Goal: Task Accomplishment & Management: Use online tool/utility

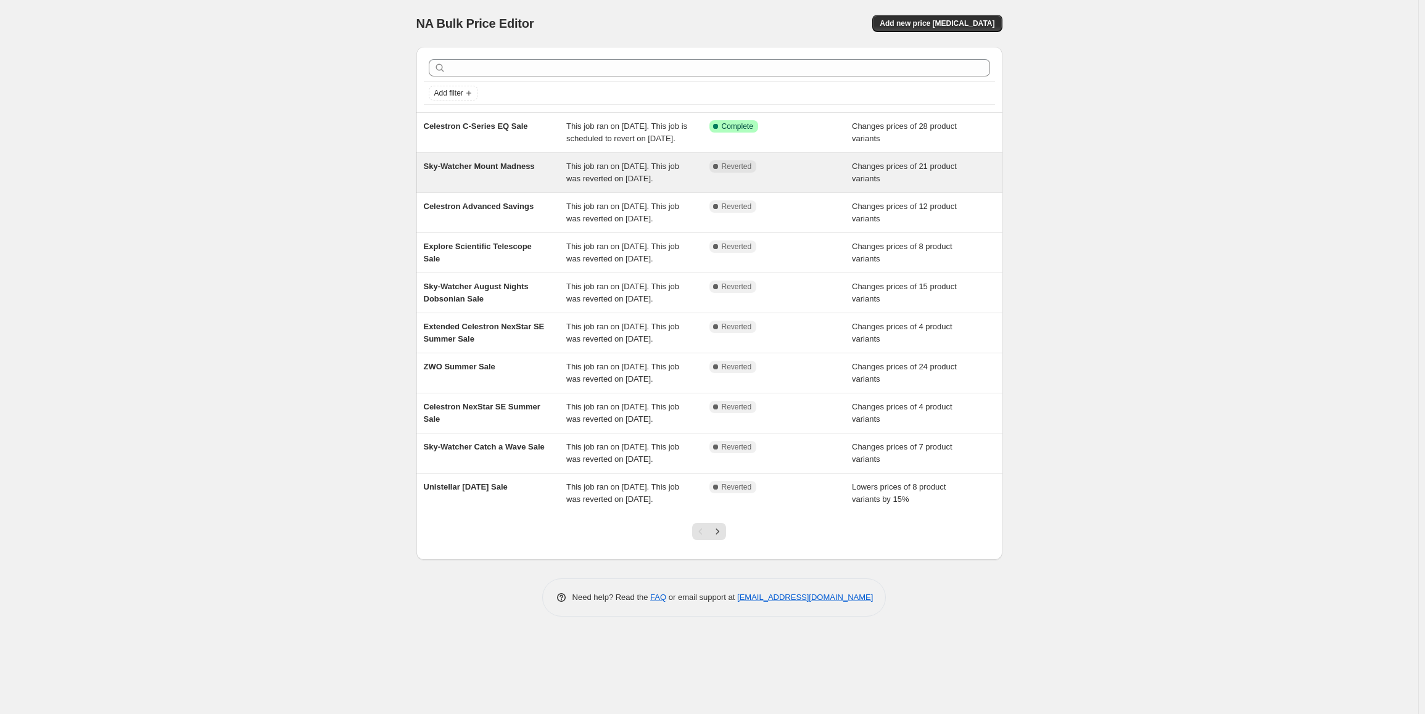
click at [646, 183] on span "This job ran on [DATE]. This job was reverted on [DATE]." at bounding box center [622, 173] width 113 height 22
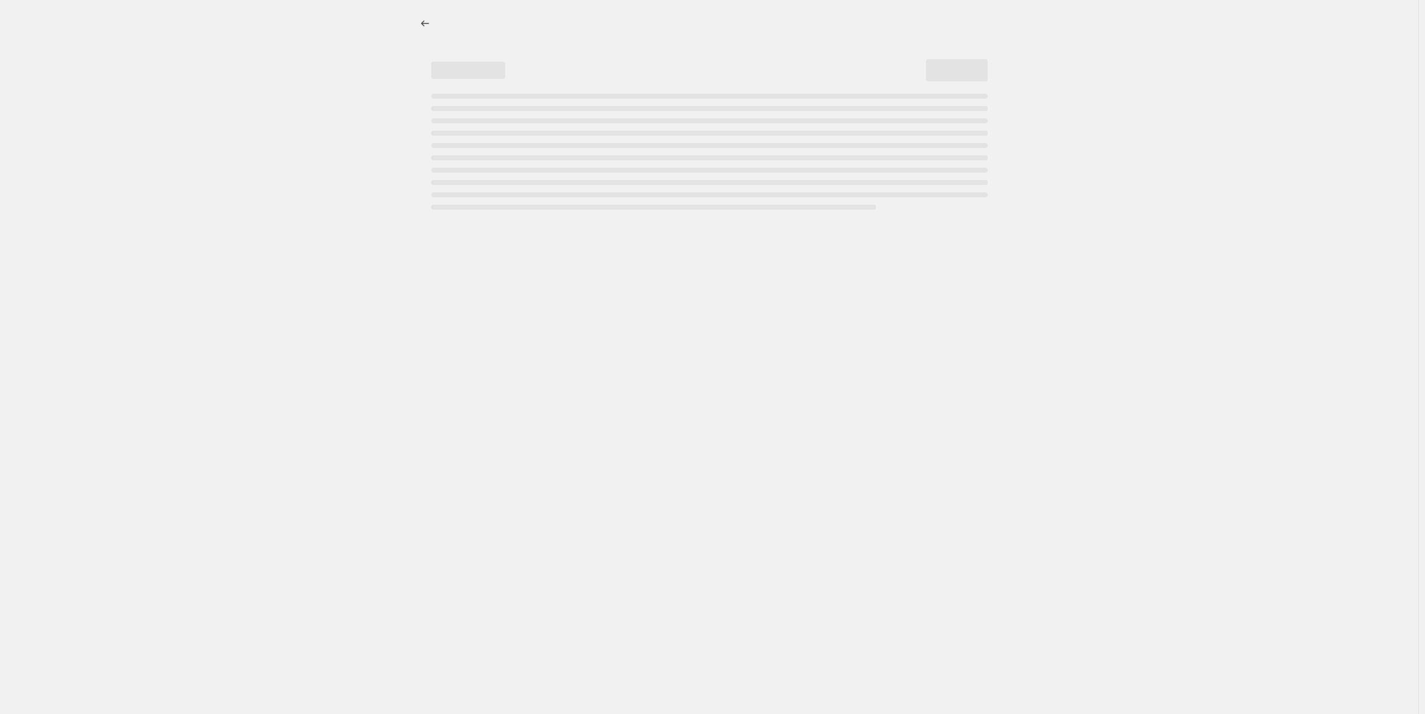
select select "collection"
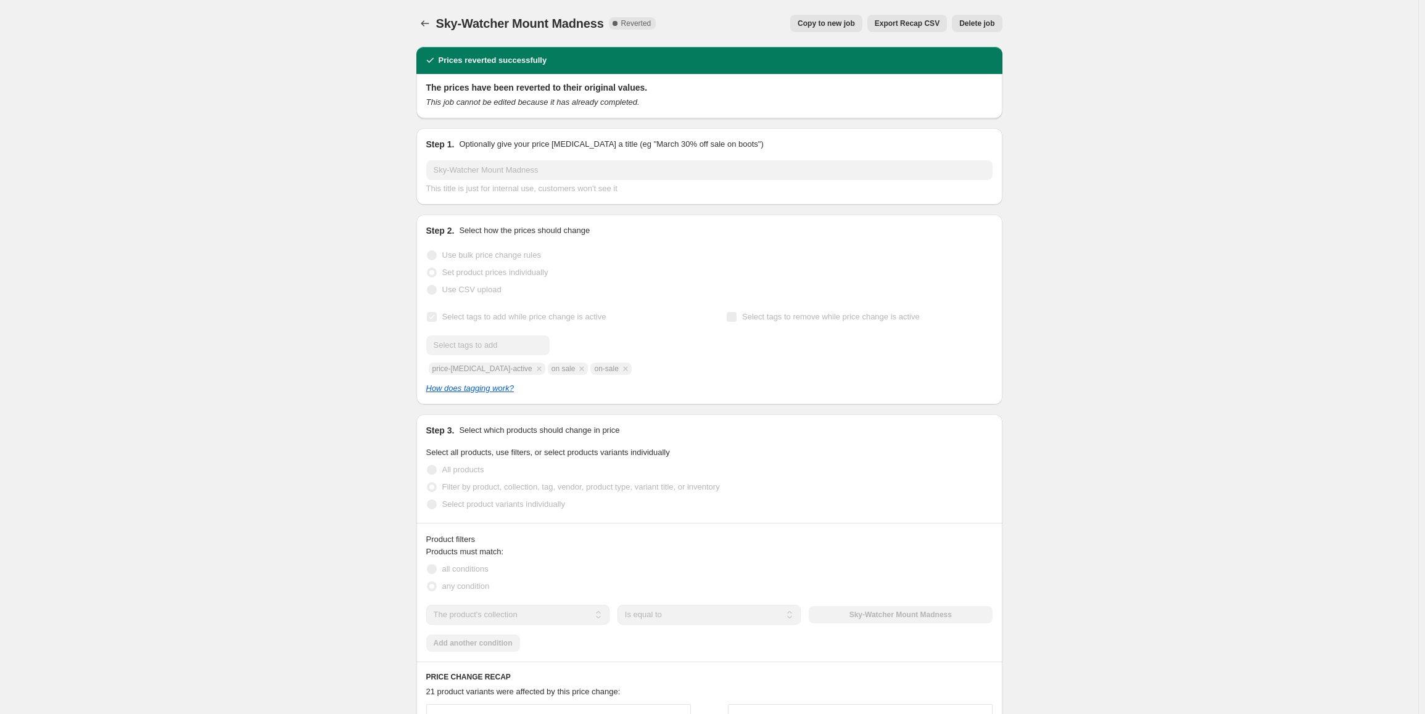
click at [835, 27] on span "Copy to new job" at bounding box center [826, 24] width 57 height 10
select select "collection"
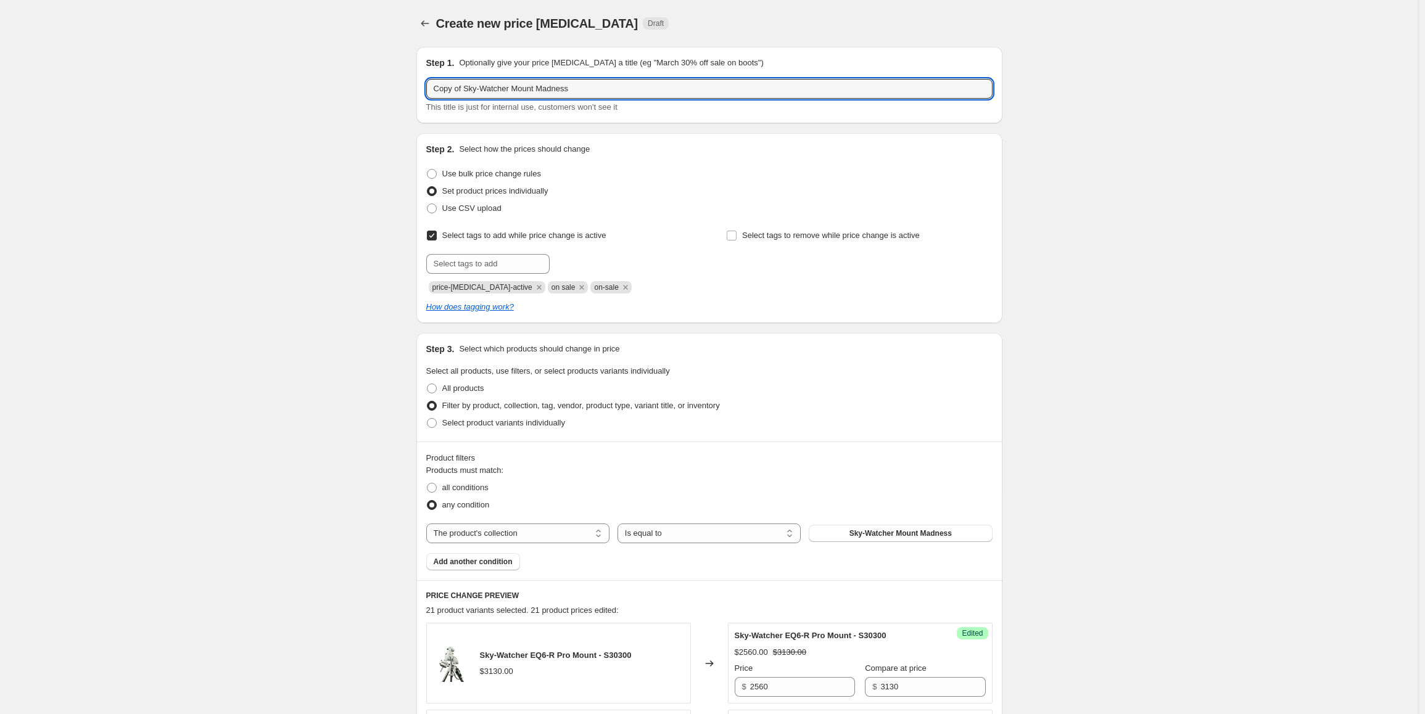
drag, startPoint x: 593, startPoint y: 88, endPoint x: 384, endPoint y: 85, distance: 209.1
click at [420, 77] on div "Step 1. Optionally give your price [MEDICAL_DATA] a title (eg "March 30% off sa…" at bounding box center [709, 85] width 586 height 76
drag, startPoint x: 466, startPoint y: 86, endPoint x: 375, endPoint y: 80, distance: 91.5
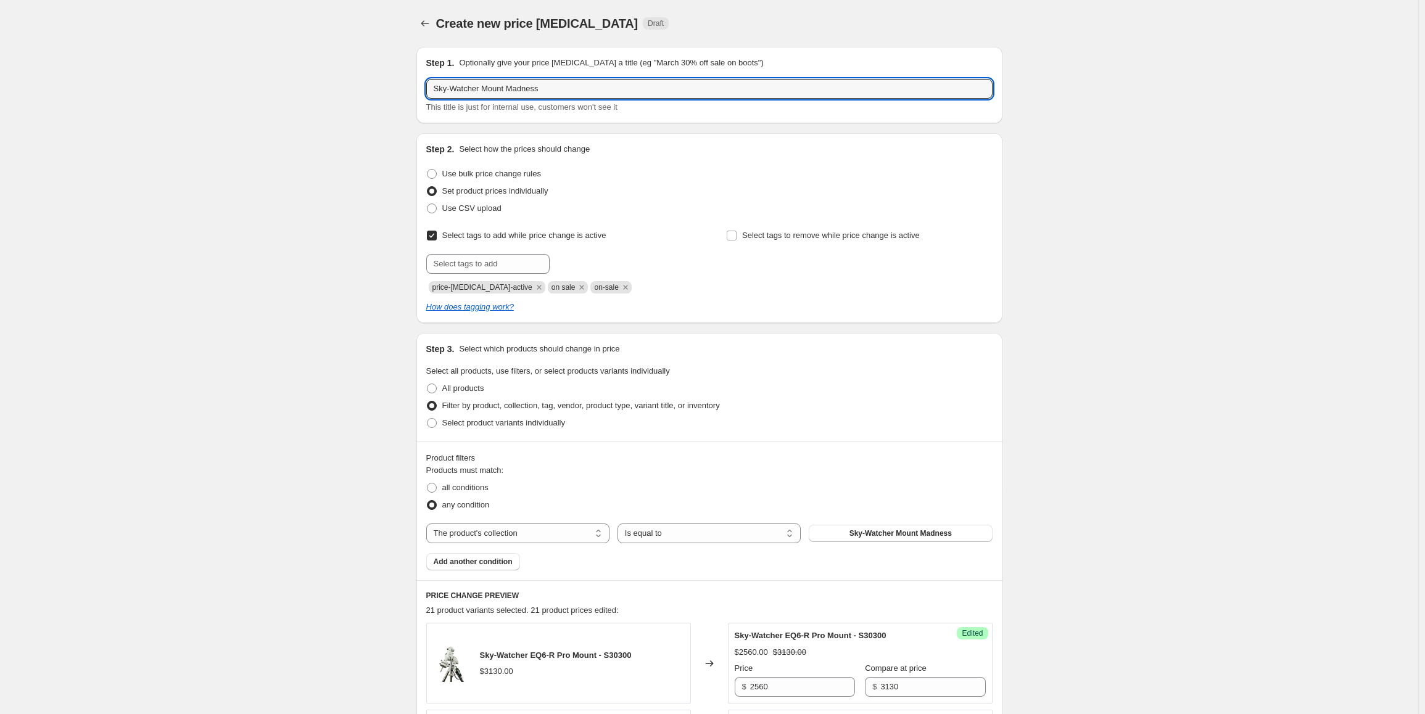
type input "Sky-Watcher Mount Madness"
click at [568, 88] on input "Sky-Watcher Mount Madness" at bounding box center [709, 89] width 566 height 20
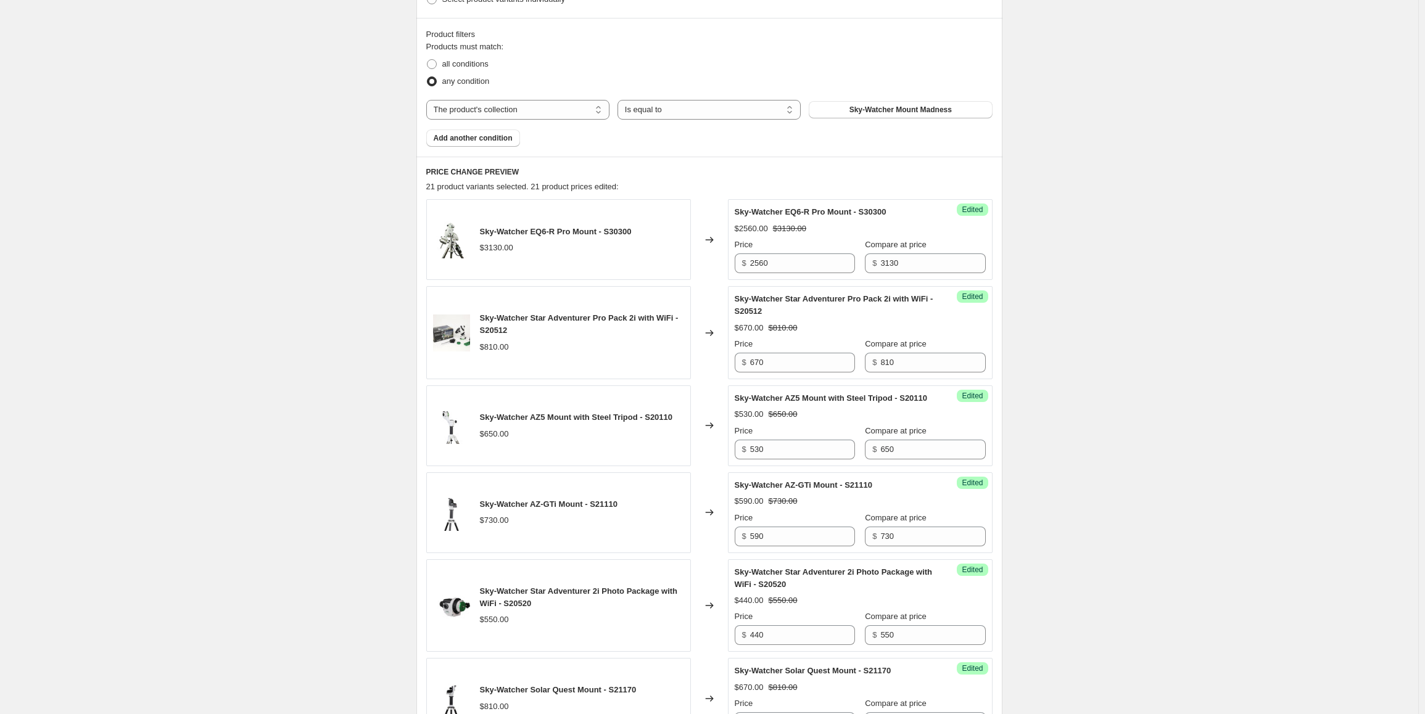
scroll to position [432, 0]
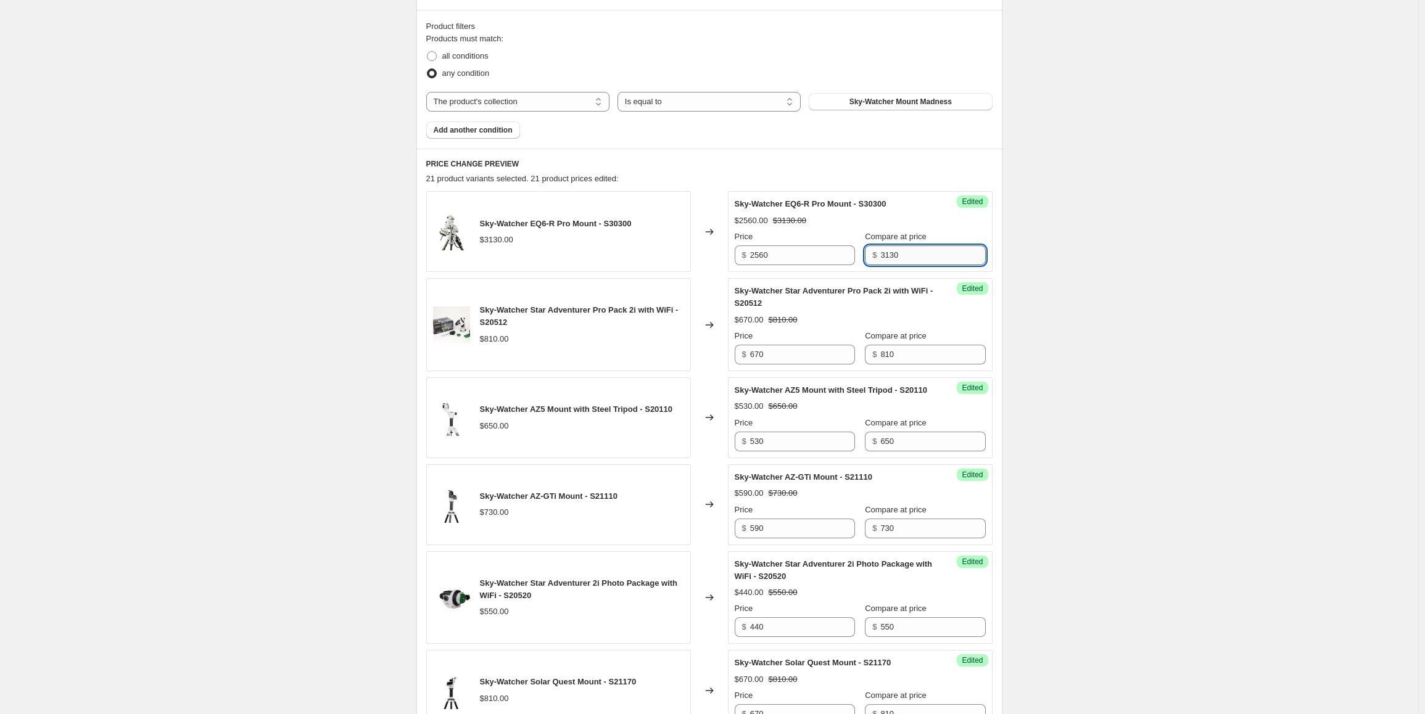
click at [904, 255] on input "3130" at bounding box center [932, 256] width 105 height 20
click at [901, 351] on input "810" at bounding box center [932, 355] width 105 height 20
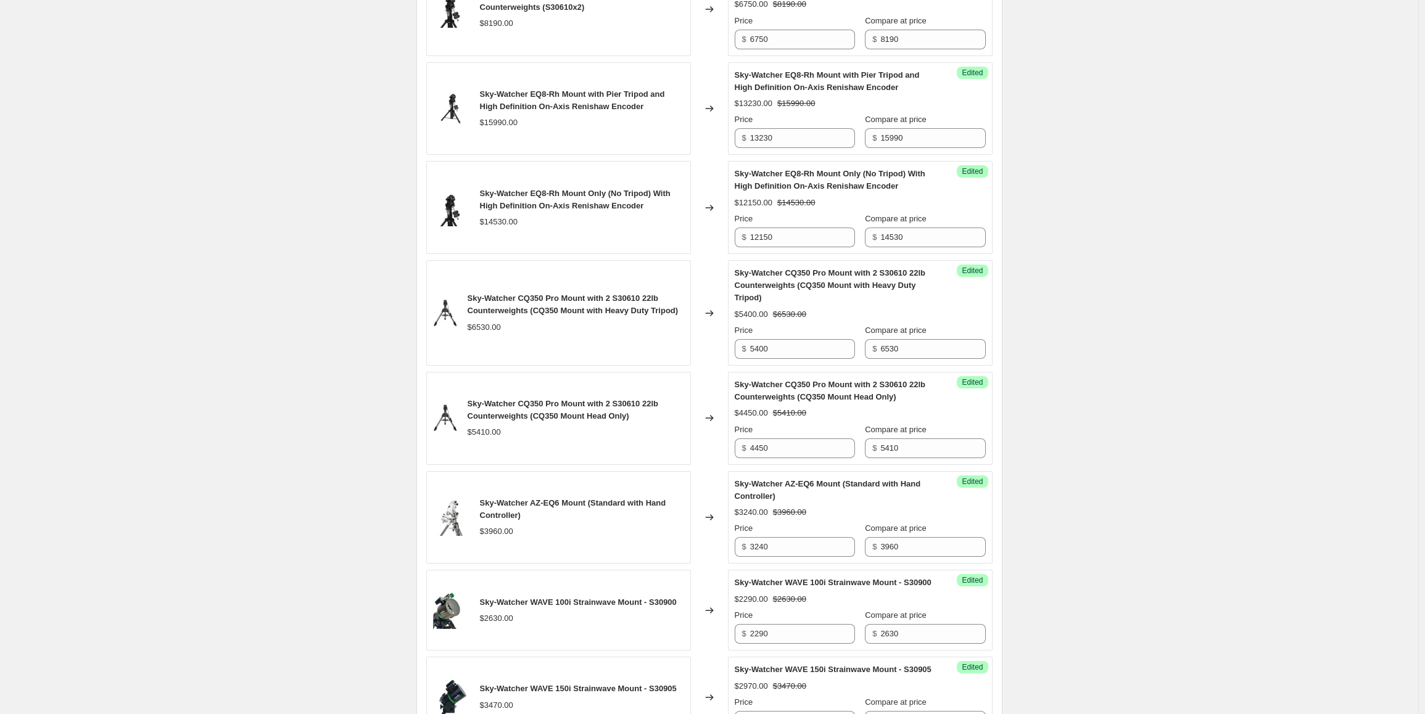
scroll to position [2090, 0]
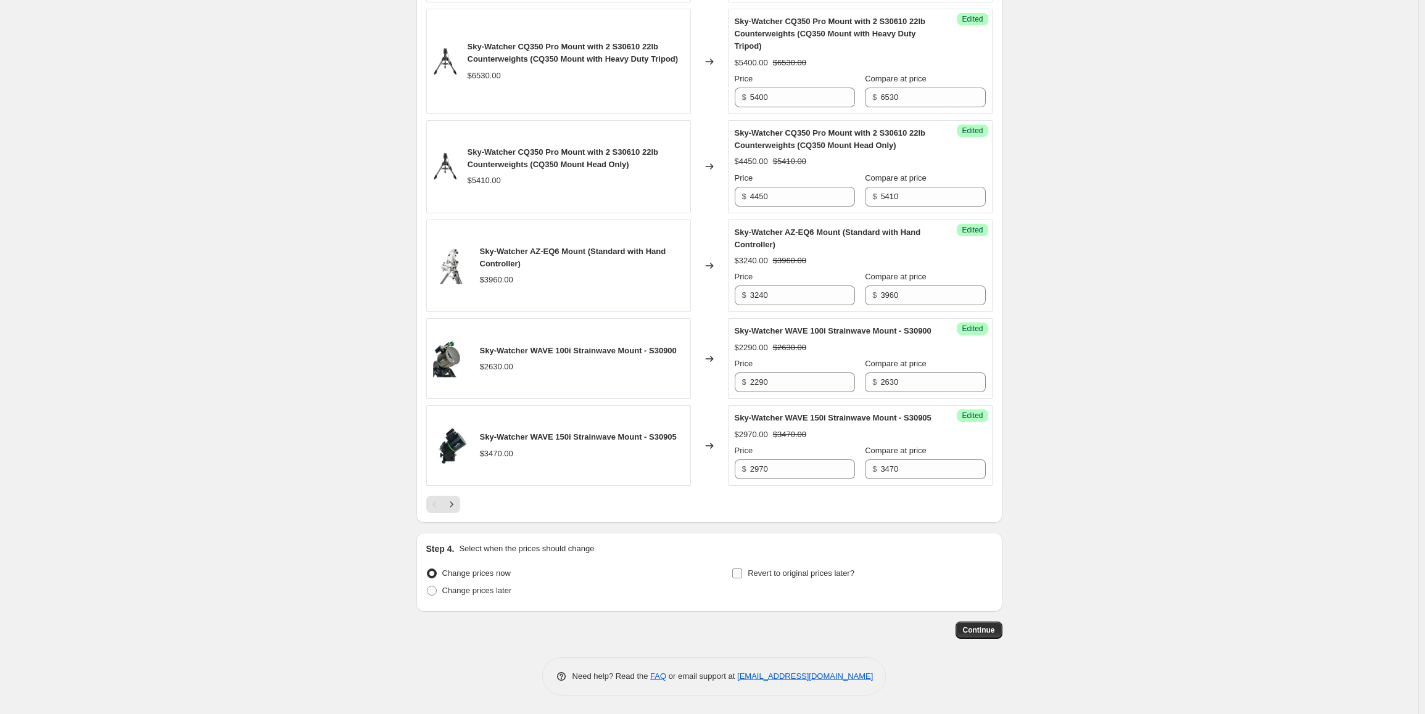
click at [830, 574] on span "Revert to original prices later?" at bounding box center [801, 573] width 107 height 9
click at [742, 574] on input "Revert to original prices later?" at bounding box center [737, 574] width 10 height 10
checkbox input "true"
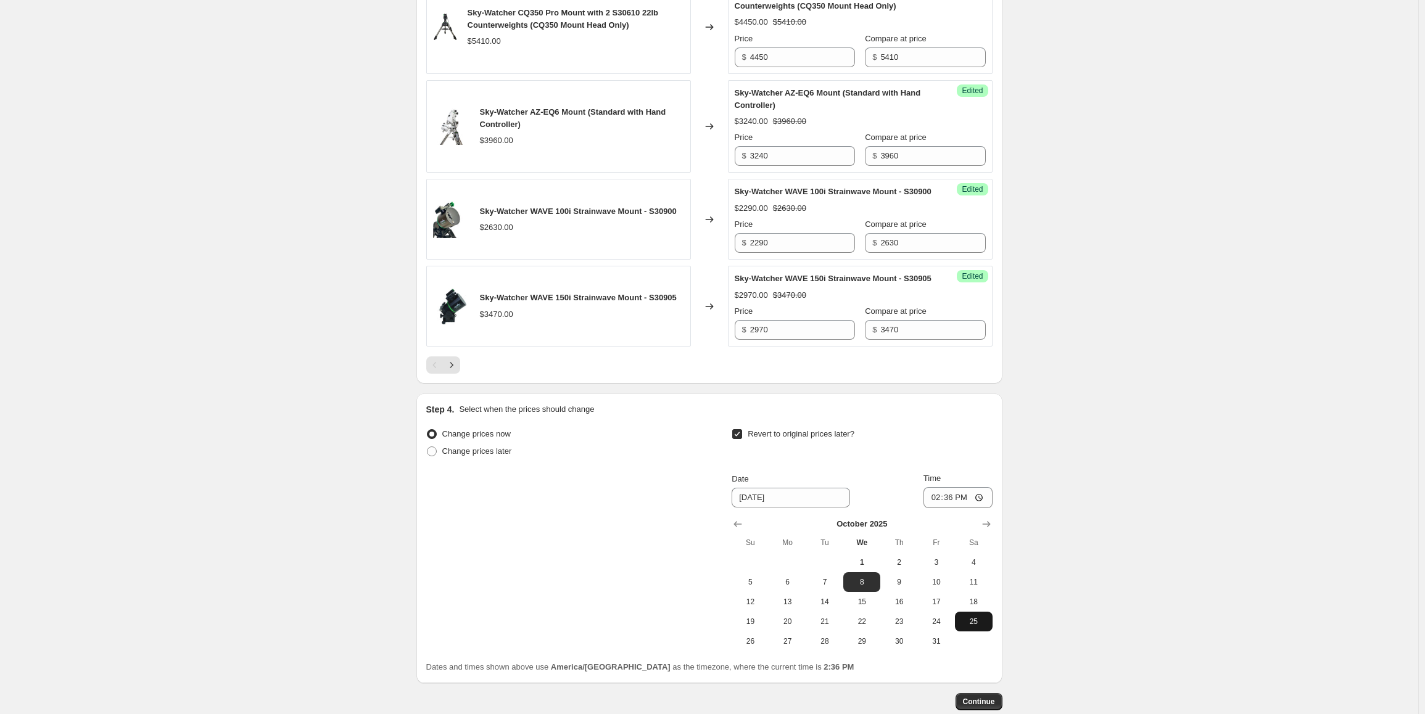
scroll to position [2301, 0]
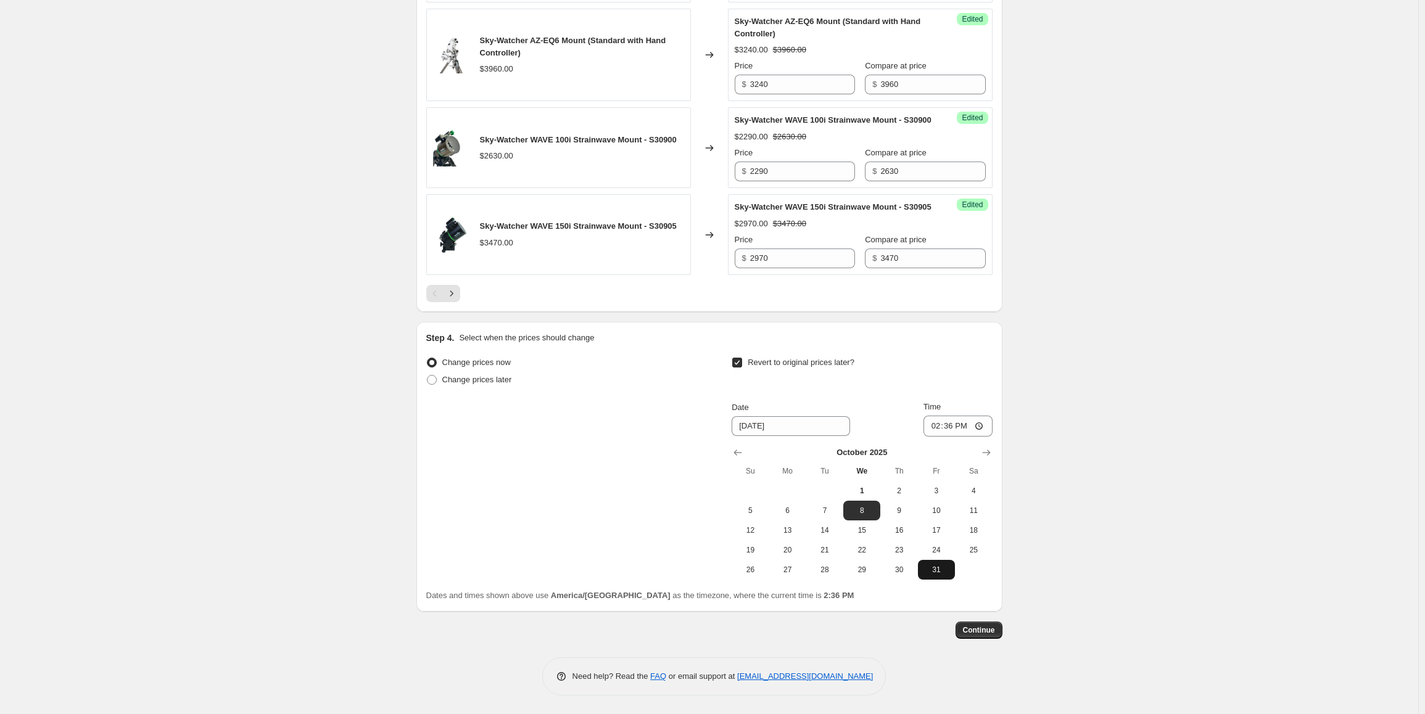
click at [942, 573] on span "31" at bounding box center [936, 570] width 27 height 10
type input "[DATE]"
click at [981, 635] on span "Continue" at bounding box center [979, 631] width 32 height 10
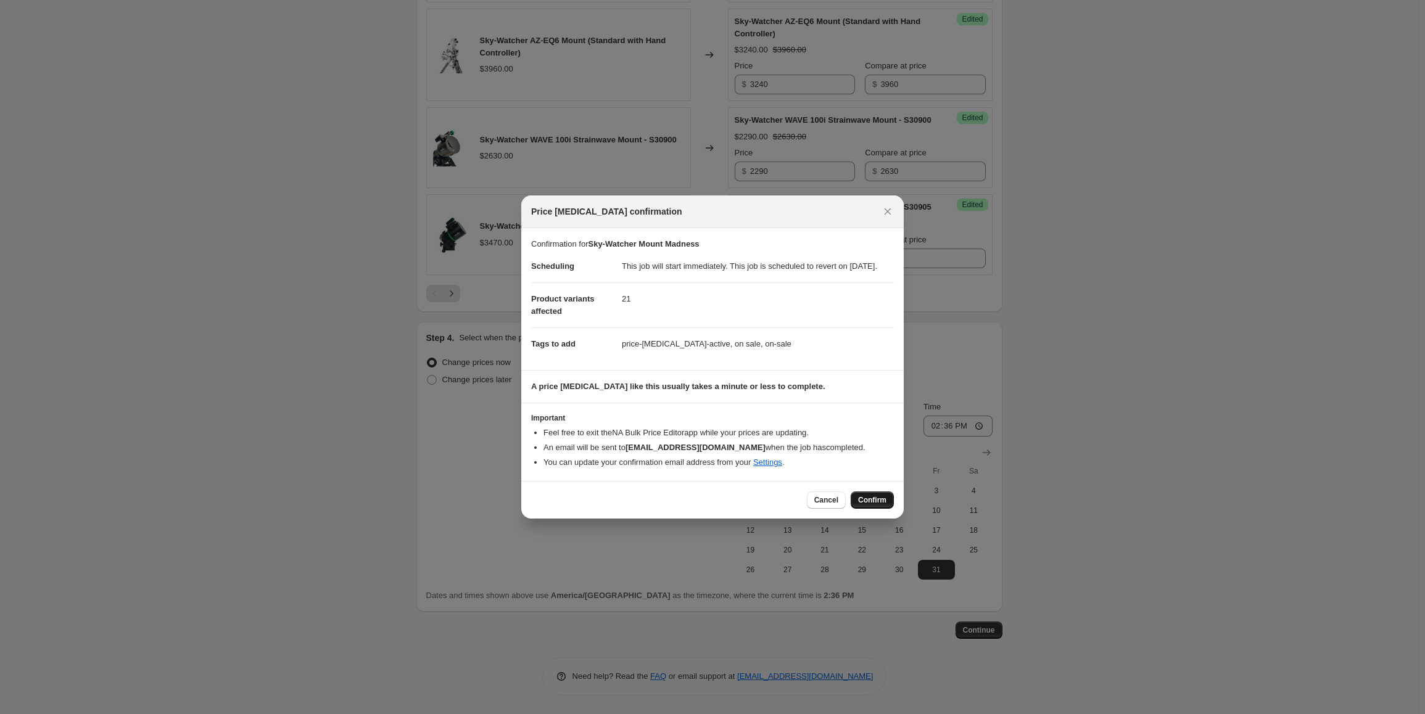
click at [874, 505] on span "Confirm" at bounding box center [872, 500] width 28 height 10
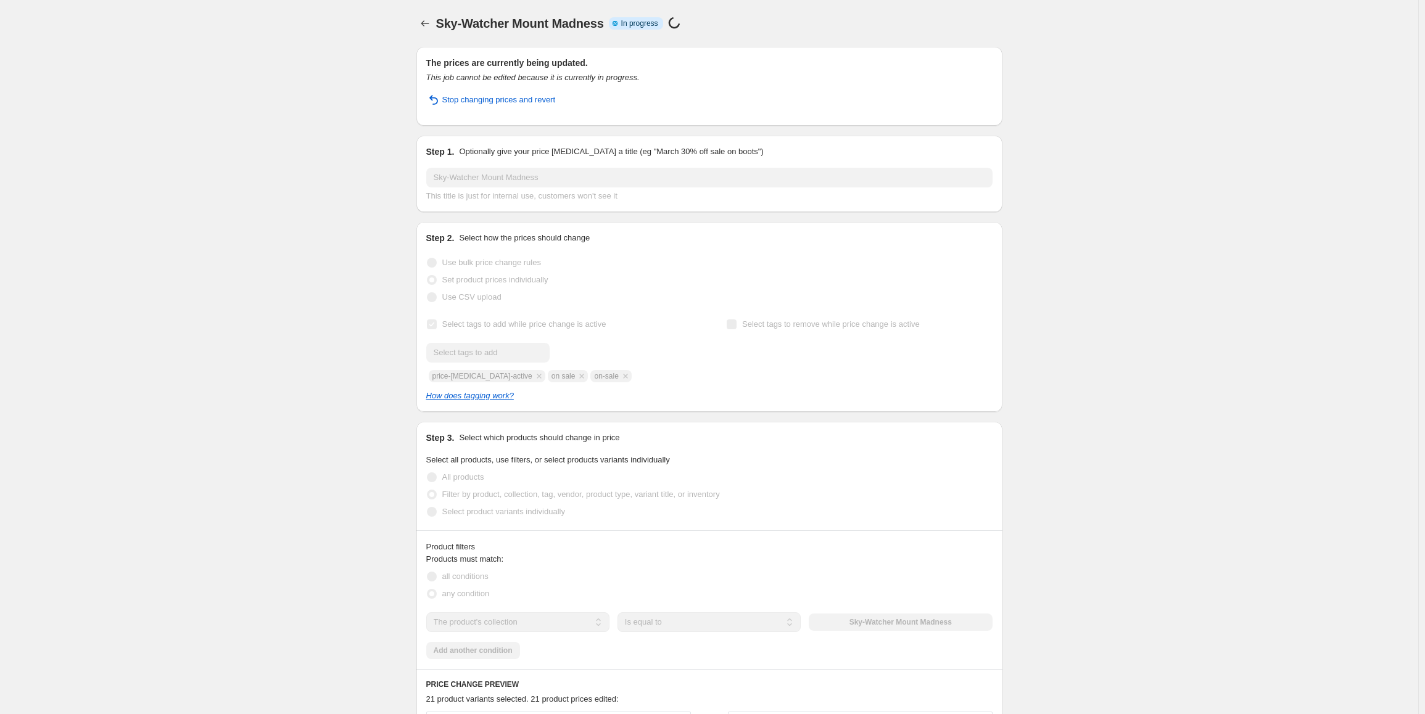
select select "collection"
